Goal: Task Accomplishment & Management: Use online tool/utility

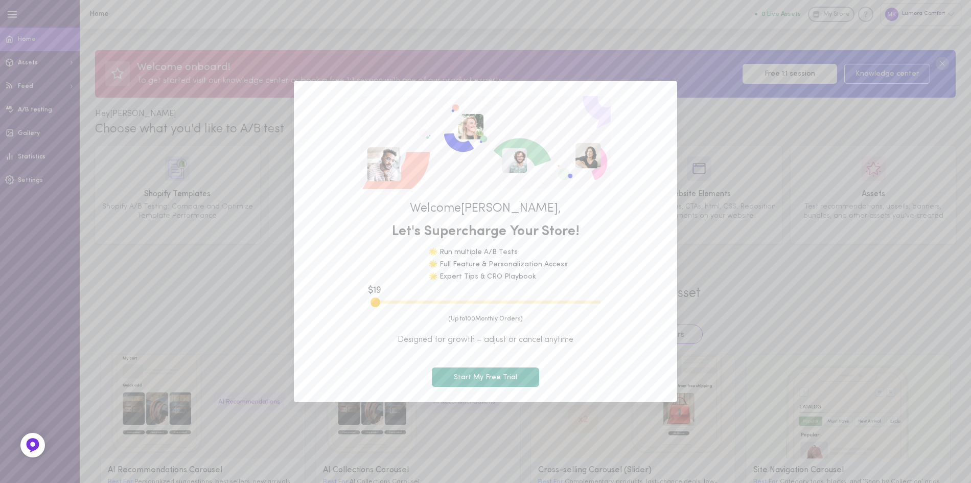
drag, startPoint x: 386, startPoint y: 301, endPoint x: 351, endPoint y: 307, distance: 35.8
type input "100"
click at [371, 304] on input "range" at bounding box center [486, 302] width 230 height 3
click at [477, 384] on button "Start My Free Trial" at bounding box center [485, 378] width 107 height 20
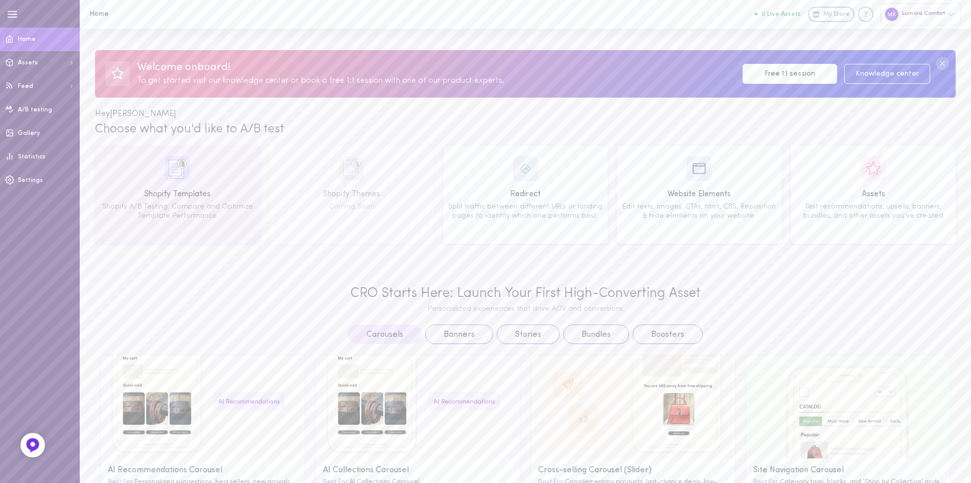
click at [222, 209] on div "Shopify A/B Testing: Compare and Optimize Template Performance" at bounding box center [178, 211] width 158 height 18
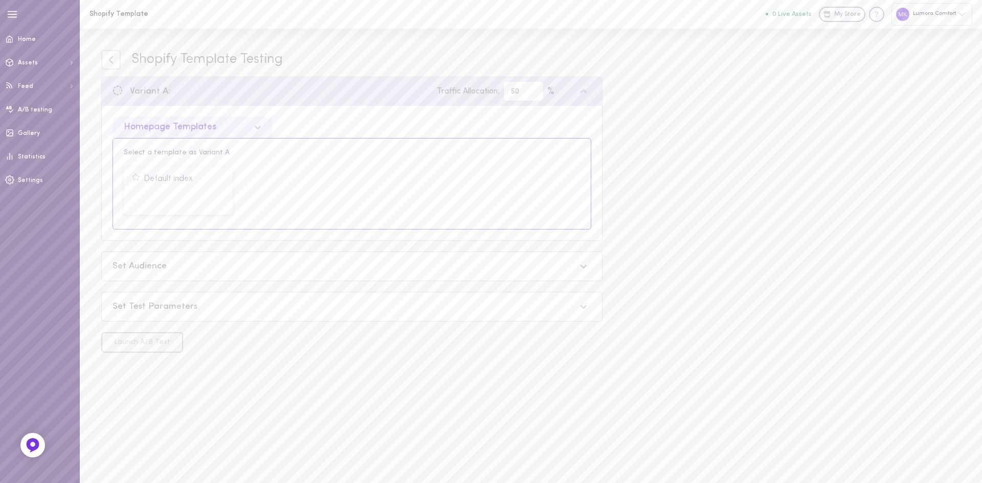
click at [250, 125] on div at bounding box center [260, 127] width 23 height 17
click at [215, 167] on div "Product Page Templates" at bounding box center [191, 174] width 159 height 20
click at [114, 58] on icon at bounding box center [110, 59] width 9 height 9
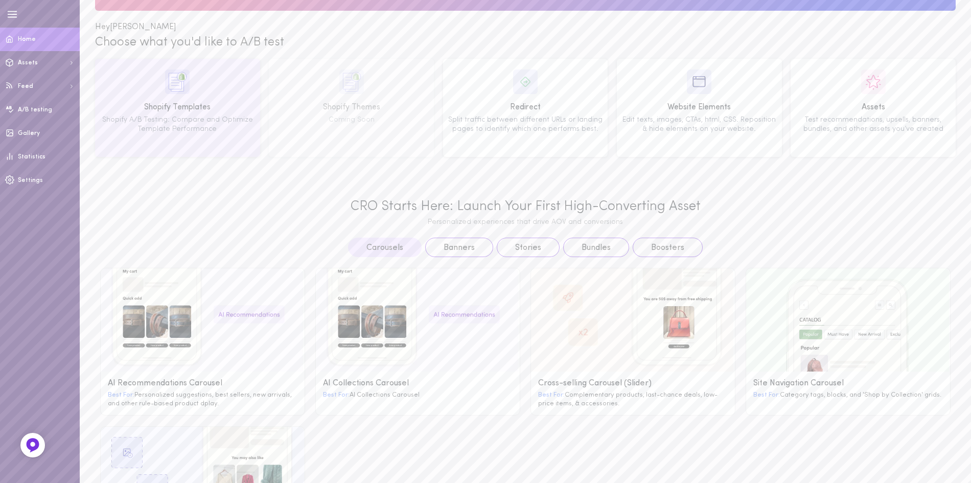
scroll to position [87, 0]
click at [238, 227] on div "CRO Starts Here: Launch Your First High-Converting Asset Personalized experienc…" at bounding box center [526, 386] width 892 height 416
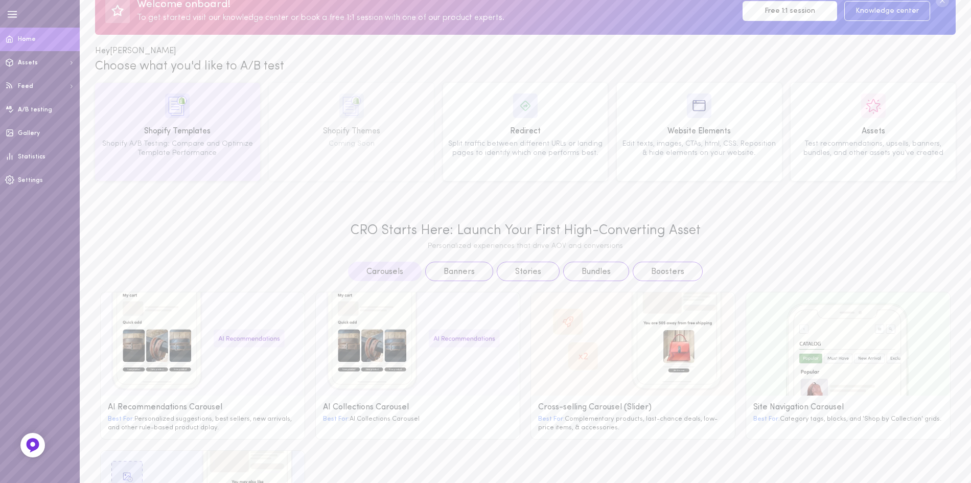
scroll to position [60, 0]
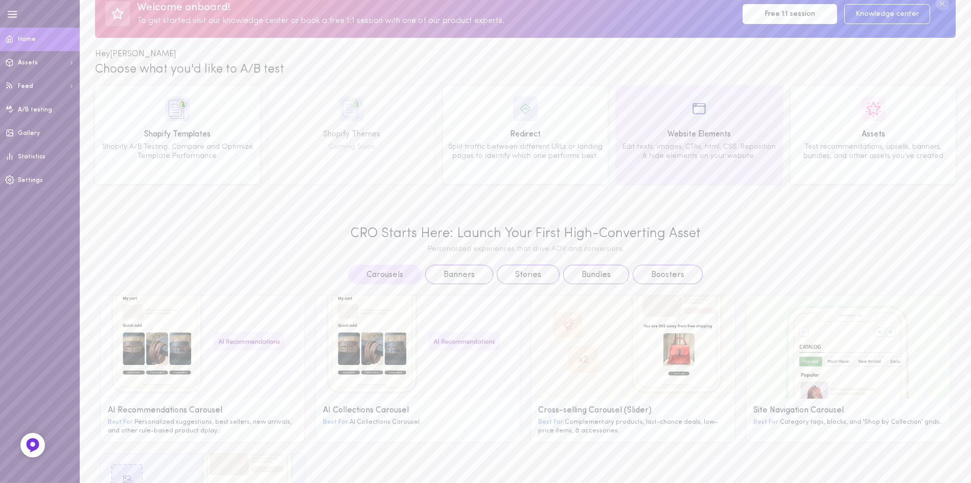
click at [693, 159] on div "Edit texts, images, CTAs, html, CSS. Reposition & hide elements on your website." at bounding box center [700, 152] width 158 height 18
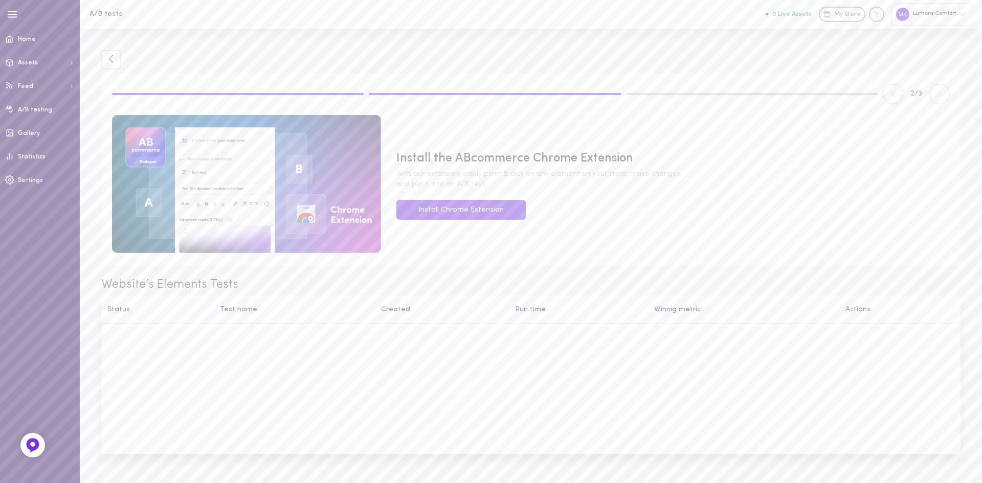
click at [113, 57] on icon at bounding box center [110, 58] width 9 height 9
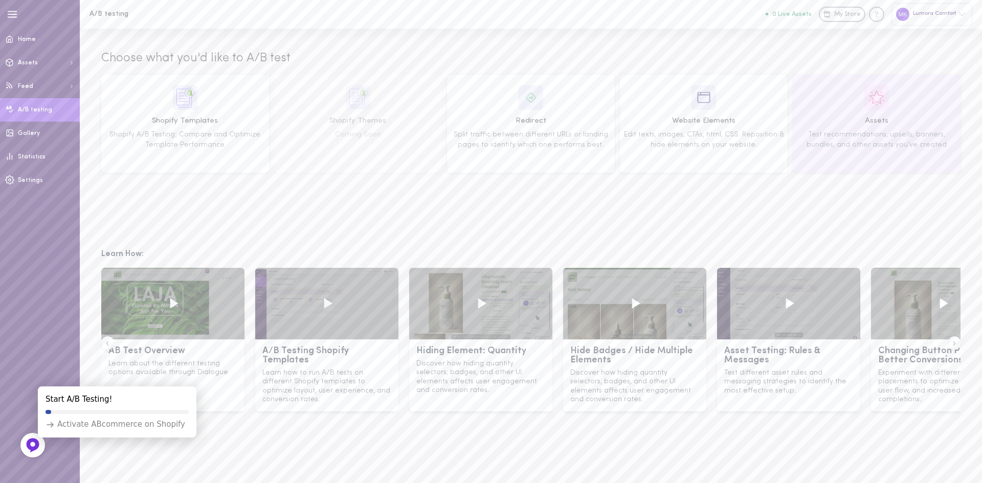
click at [832, 118] on span "Assets" at bounding box center [876, 121] width 161 height 11
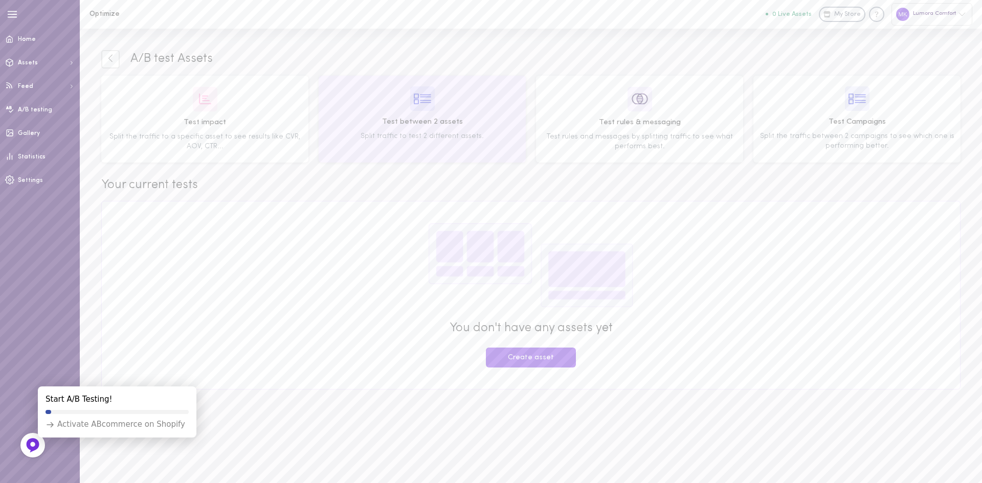
click at [484, 121] on span "Test between 2 assets" at bounding box center [422, 122] width 200 height 11
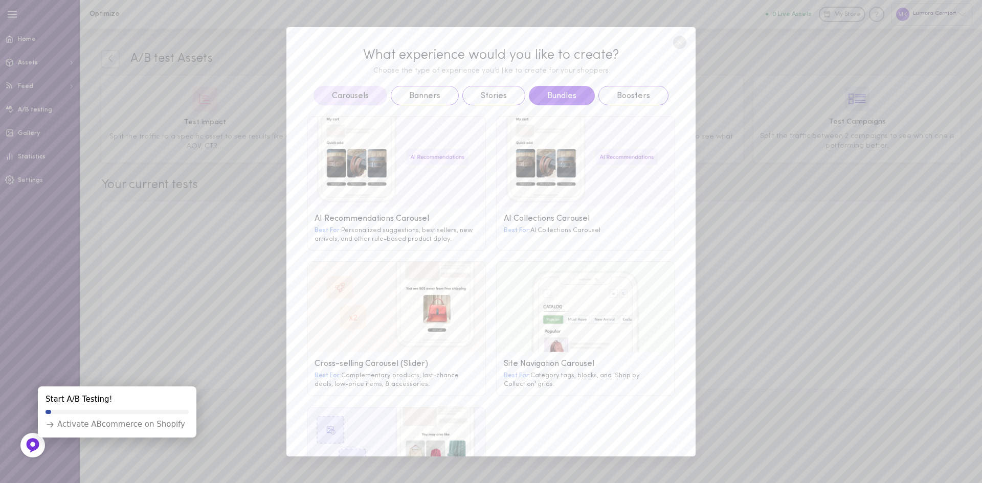
click at [564, 94] on button "Bundles" at bounding box center [562, 95] width 66 height 19
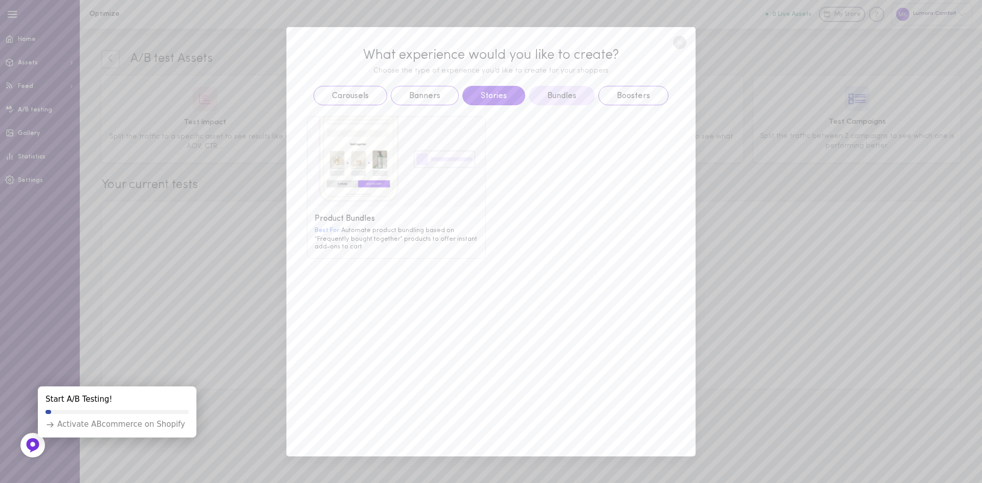
click at [494, 89] on button "Stories" at bounding box center [493, 95] width 63 height 19
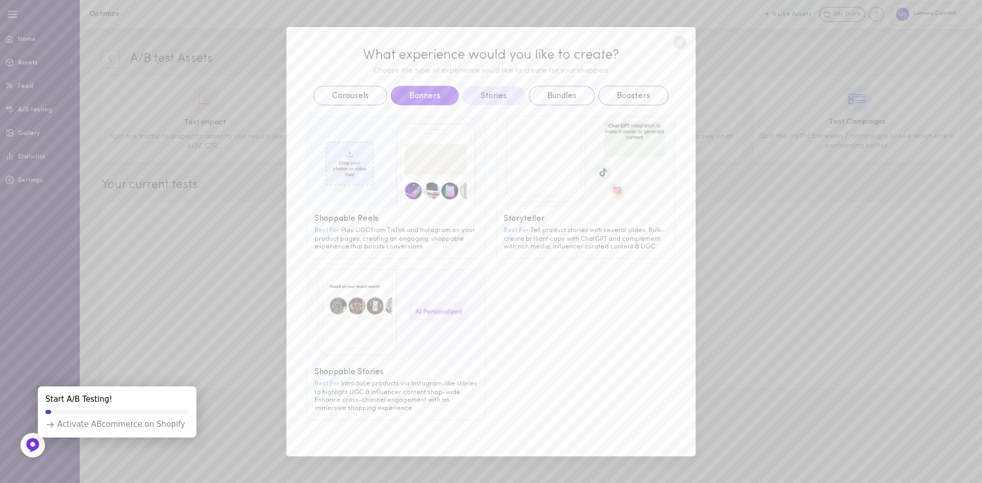
click at [437, 95] on button "Banners" at bounding box center [425, 95] width 68 height 19
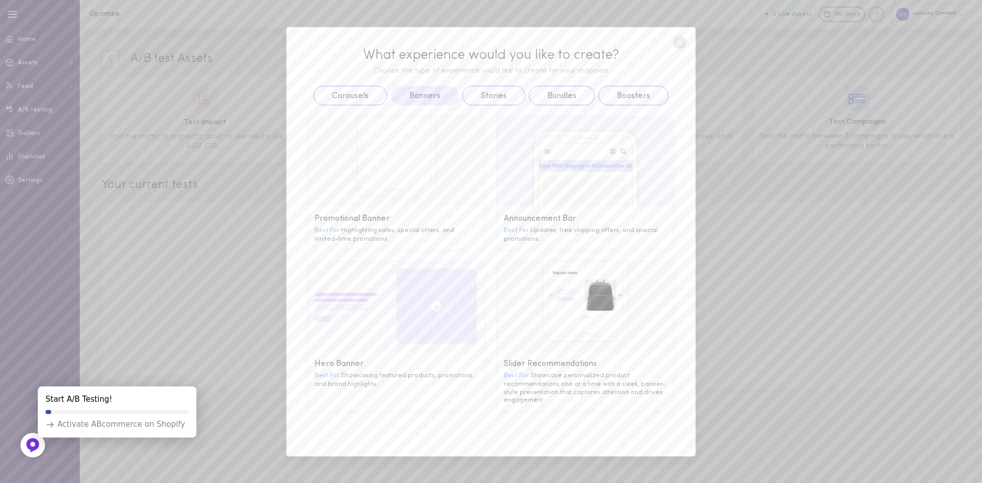
click at [679, 48] on circle at bounding box center [679, 42] width 13 height 13
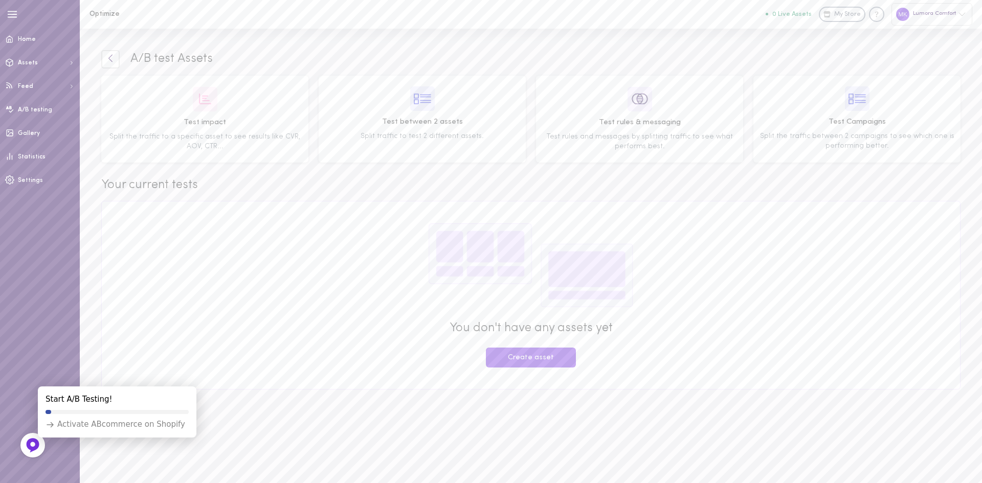
click at [119, 64] on link at bounding box center [110, 59] width 18 height 18
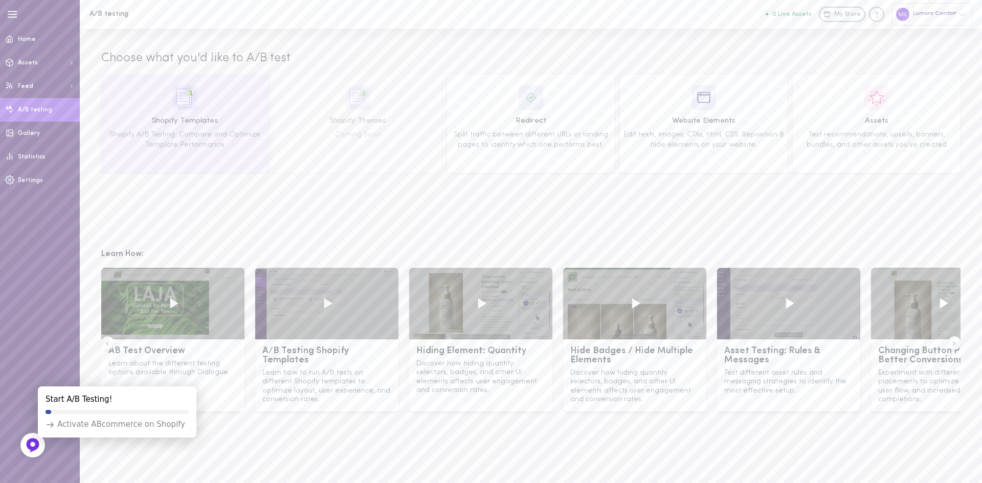
click at [193, 106] on img at bounding box center [185, 97] width 25 height 25
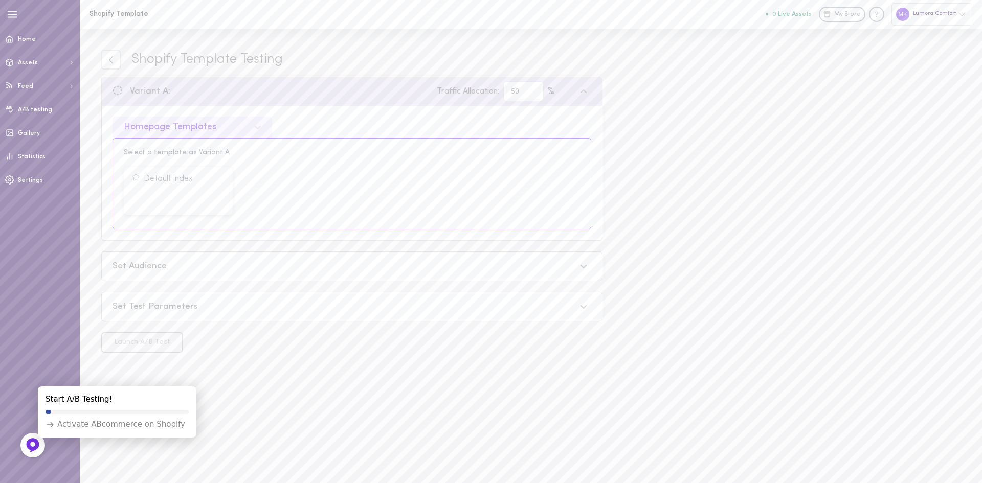
click at [120, 71] on div "Shopify Template Testing Variant A: Traffic Allocation: 50 % Homepage Templates…" at bounding box center [351, 201] width 501 height 303
click at [110, 61] on icon at bounding box center [111, 60] width 4 height 8
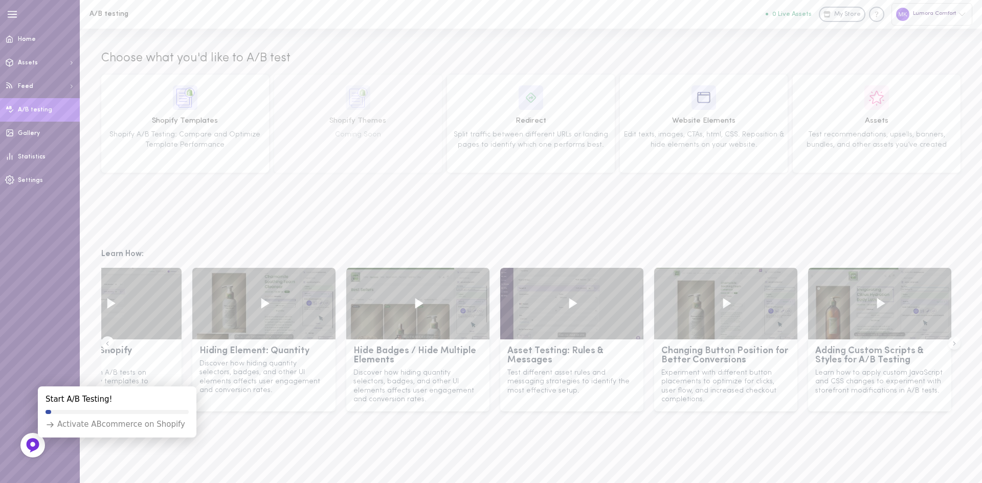
scroll to position [0, 224]
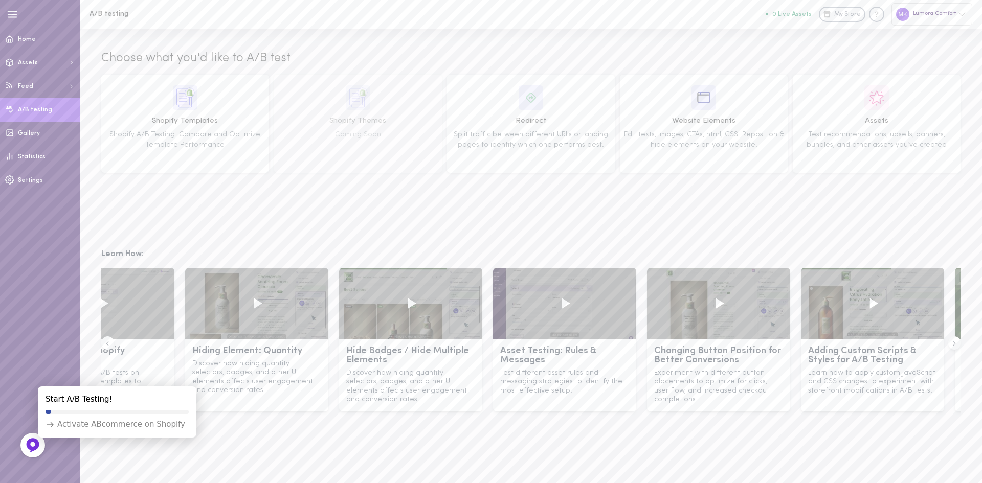
click at [566, 304] on icon at bounding box center [565, 303] width 8 height 10
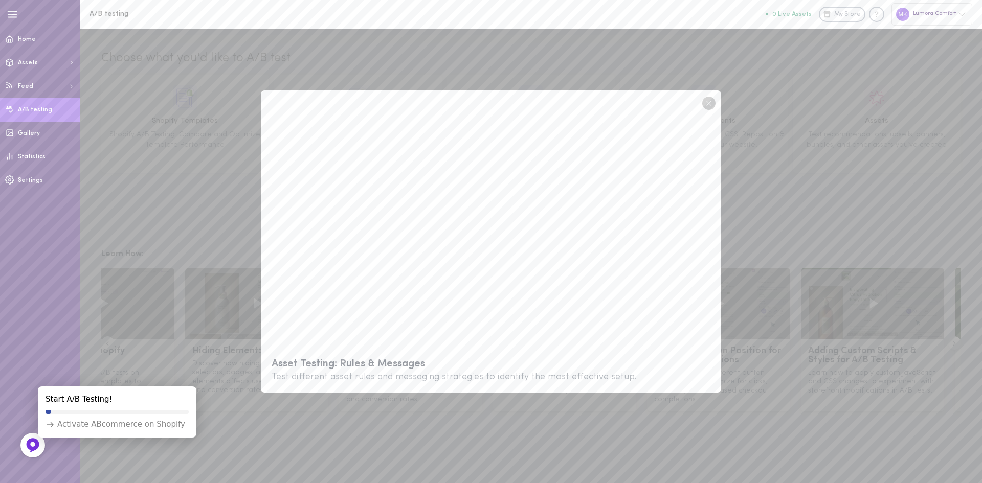
click at [710, 101] on circle at bounding box center [708, 103] width 13 height 13
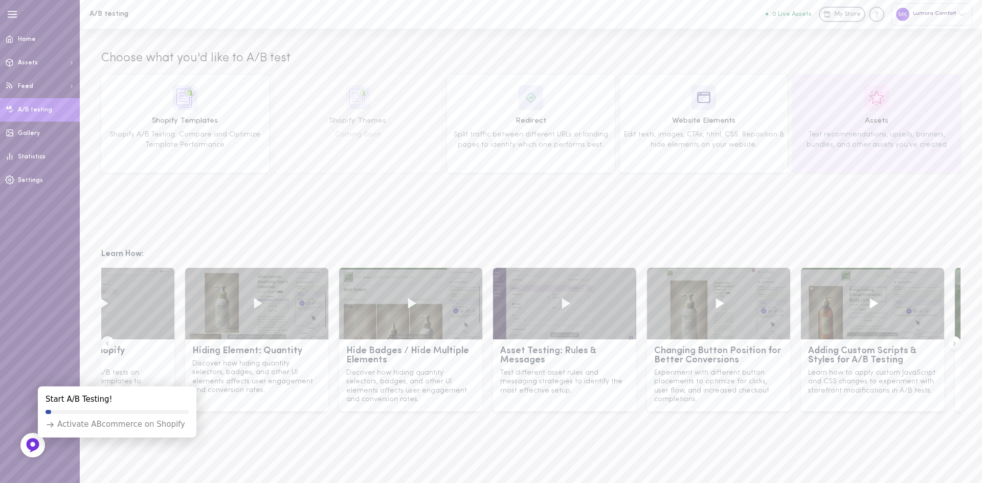
click at [820, 126] on div "Assets Test recommendations, upsells, banners, bundles, and other assets you’ve…" at bounding box center [876, 123] width 161 height 77
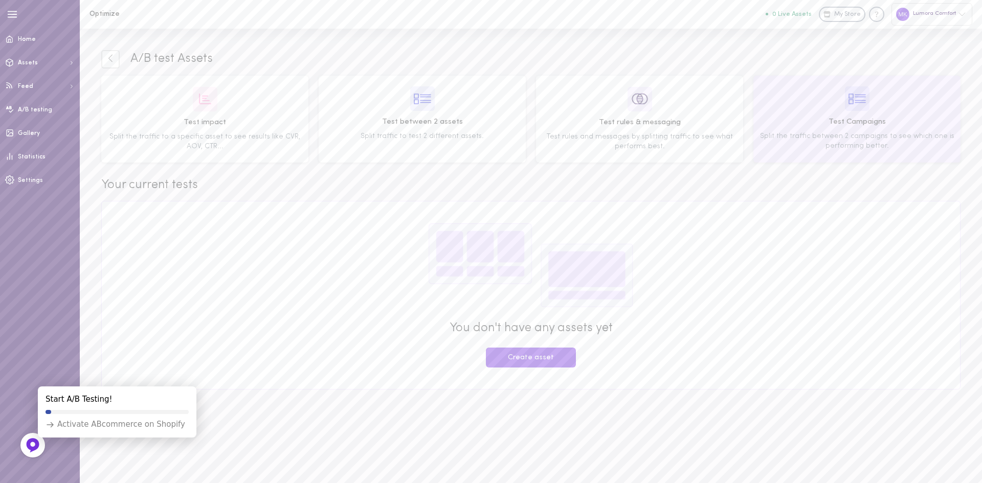
click at [772, 107] on div "Test Campaigns Split the traffic between 2 campaigns to see which one is perfor…" at bounding box center [857, 118] width 200 height 65
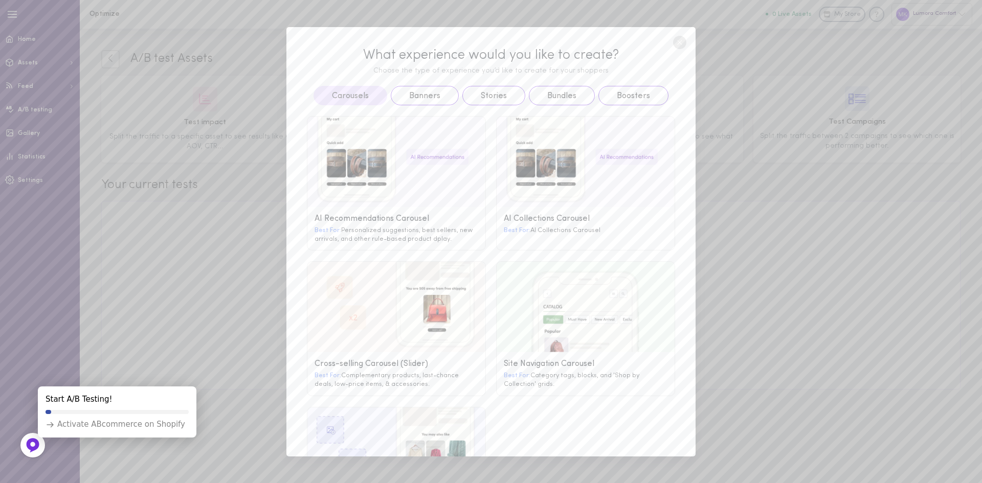
click at [678, 41] on circle at bounding box center [679, 42] width 13 height 13
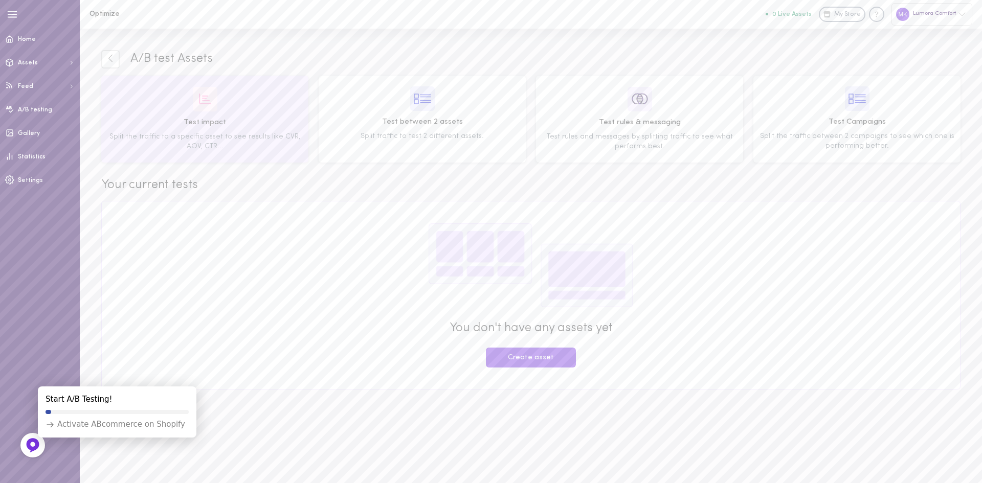
click at [291, 103] on div "Test impact Split the traffic to a specific asset to see results like CVR, AOV,…" at bounding box center [205, 118] width 200 height 65
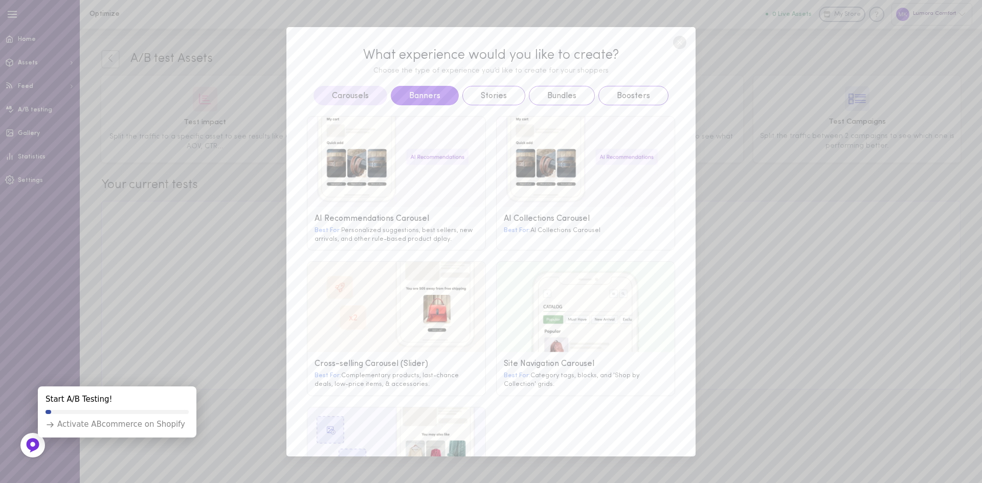
click at [402, 96] on button "Banners" at bounding box center [425, 95] width 68 height 19
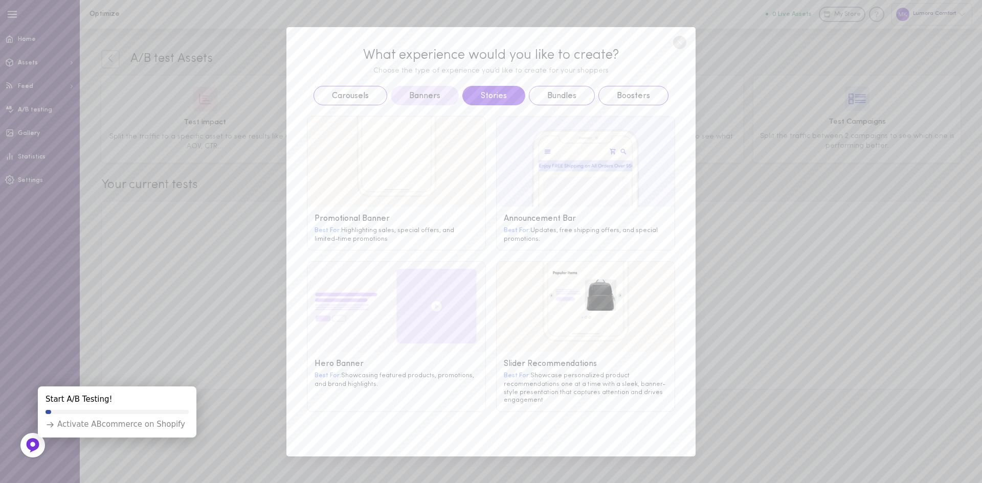
click at [463, 92] on button "Stories" at bounding box center [493, 95] width 63 height 19
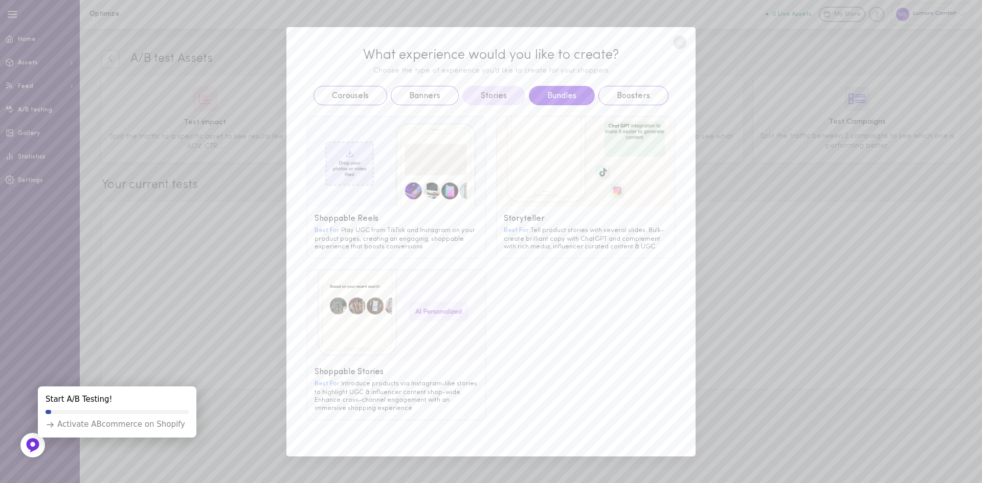
click at [556, 94] on button "Bundles" at bounding box center [562, 95] width 66 height 19
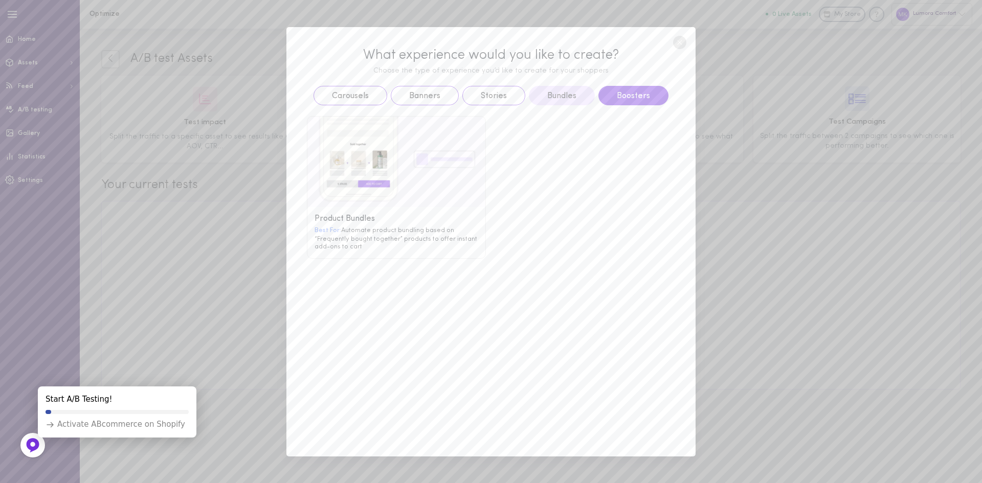
click at [630, 89] on button "Boosters" at bounding box center [633, 95] width 70 height 19
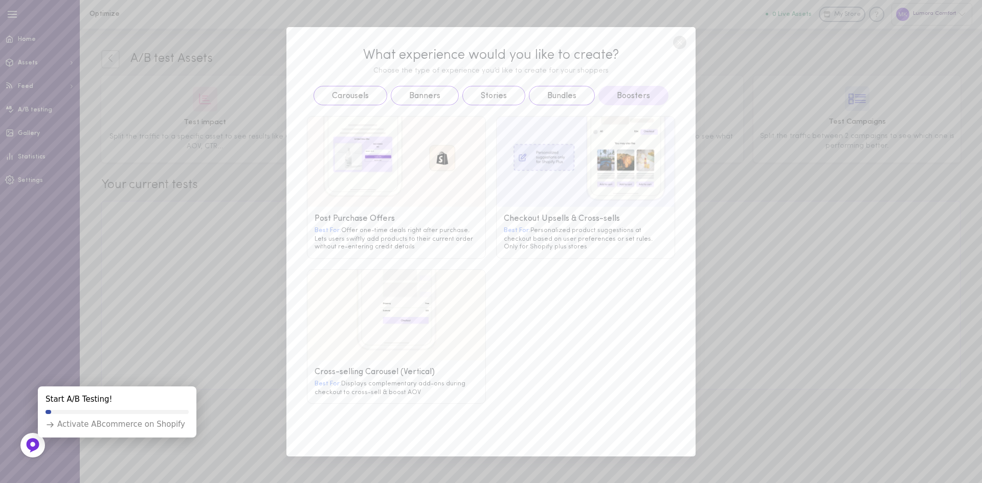
click at [681, 43] on circle at bounding box center [679, 42] width 13 height 13
